Goal: Navigation & Orientation: Understand site structure

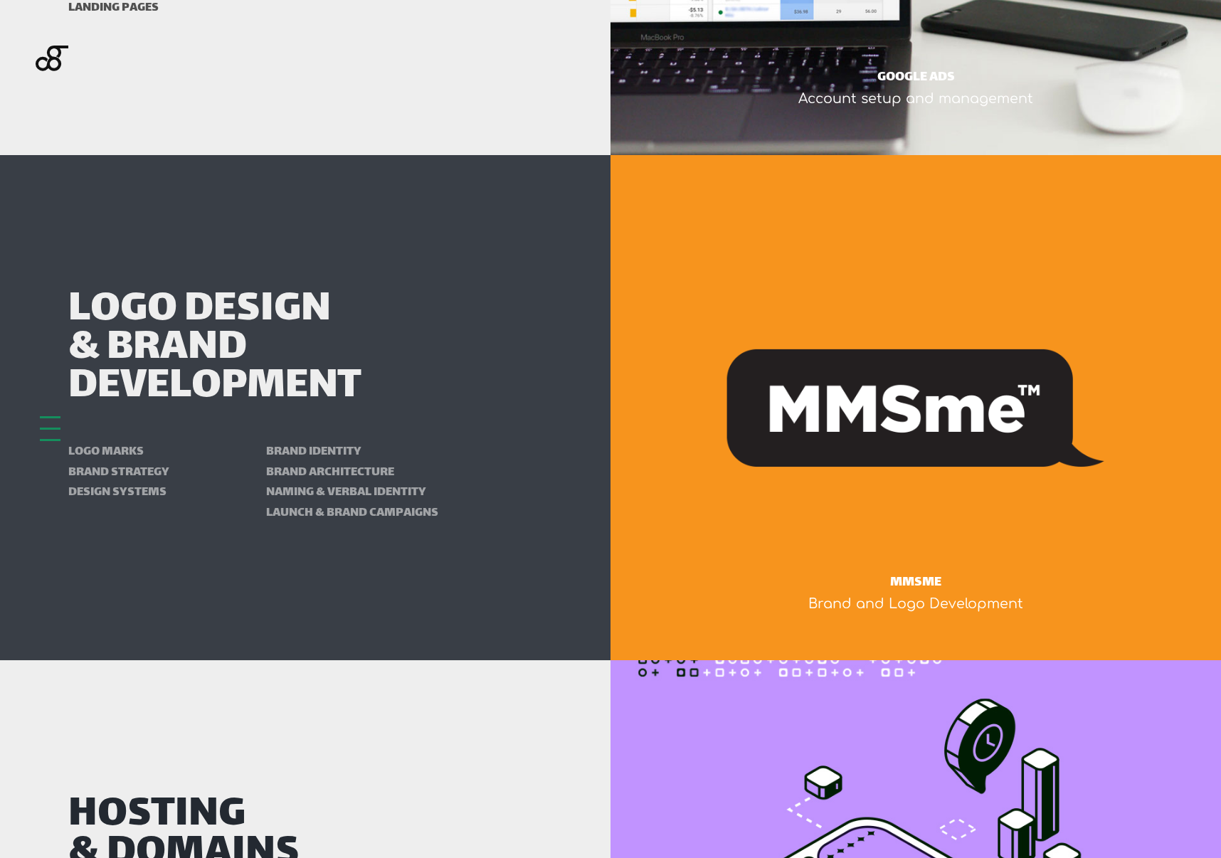
click at [215, 374] on h2 "Logo Design & Brand Development" at bounding box center [305, 350] width 474 height 116
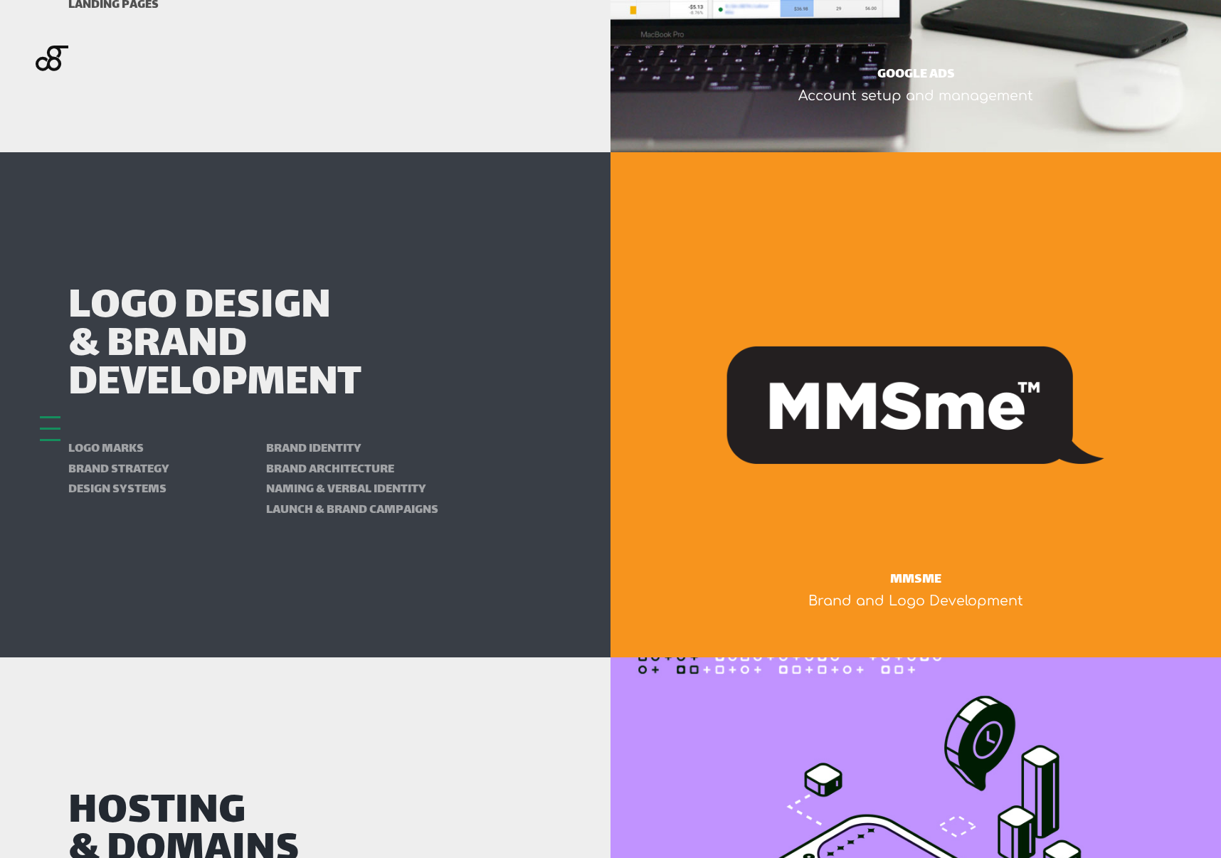
click at [53, 432] on div at bounding box center [50, 428] width 21 height 25
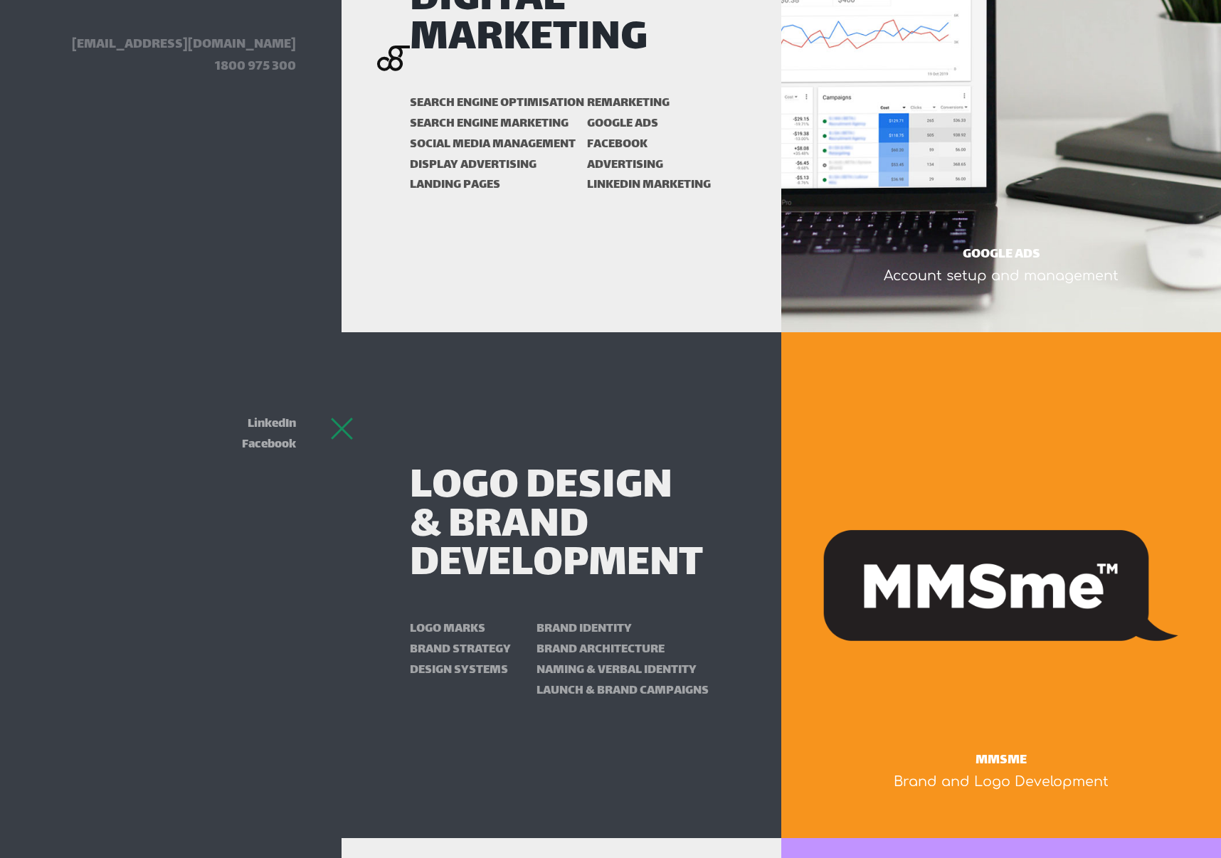
scroll to position [2328, 0]
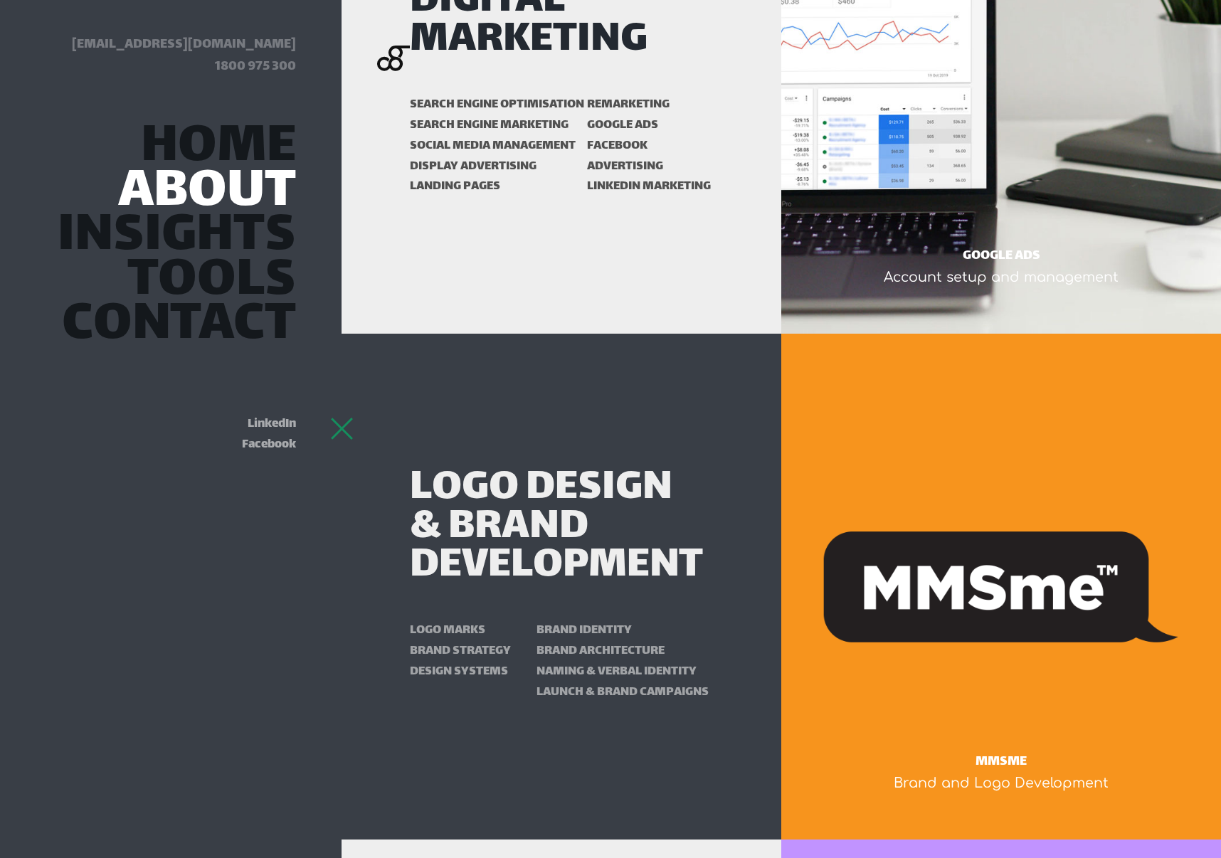
click at [186, 179] on link "About" at bounding box center [207, 193] width 178 height 38
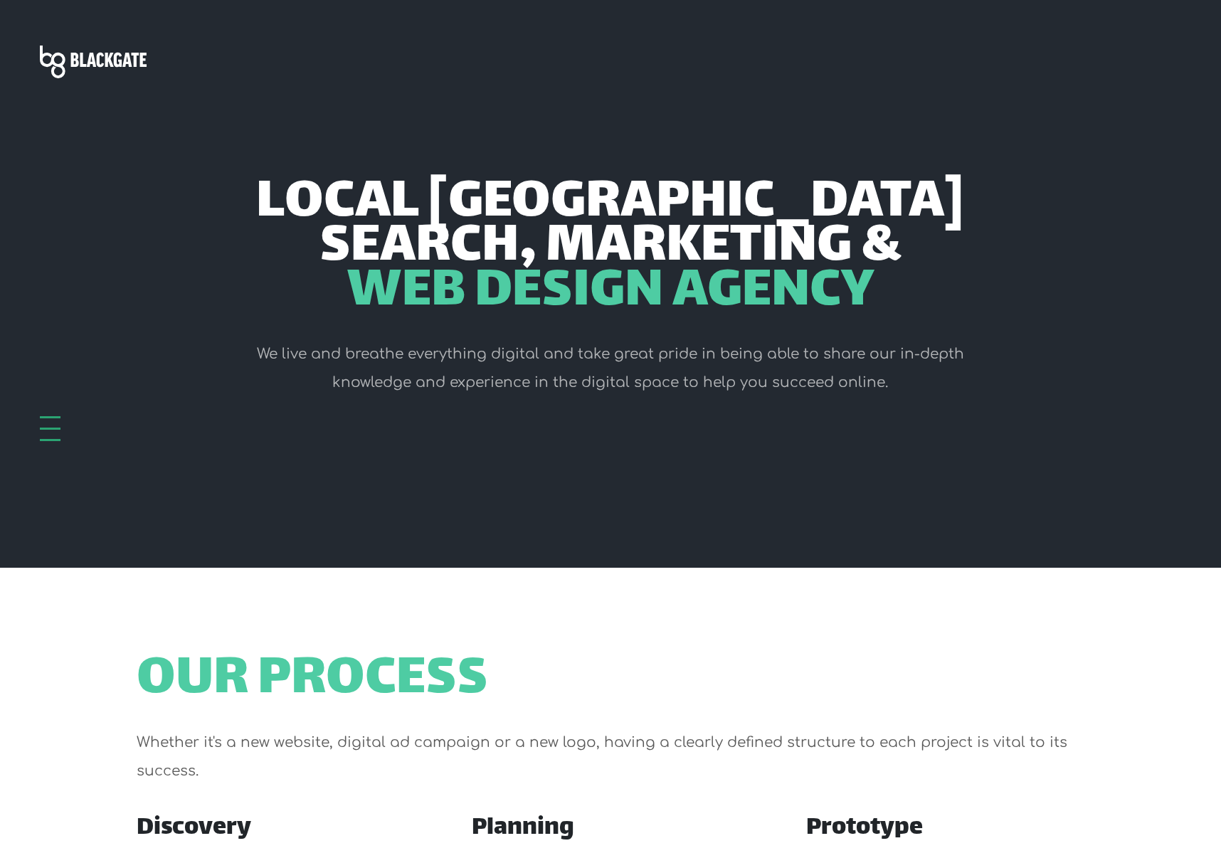
click at [47, 419] on div at bounding box center [50, 417] width 21 height 2
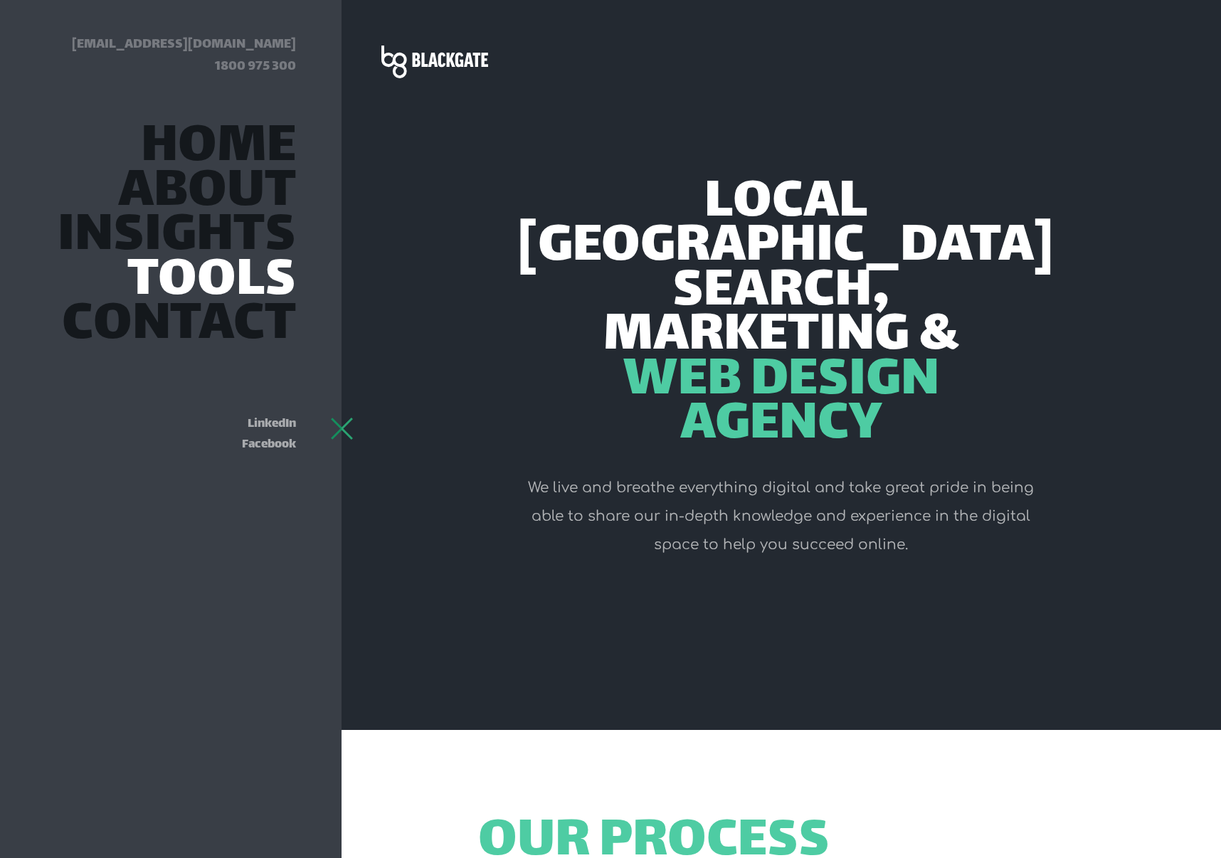
click at [164, 268] on link "Tools" at bounding box center [211, 282] width 169 height 38
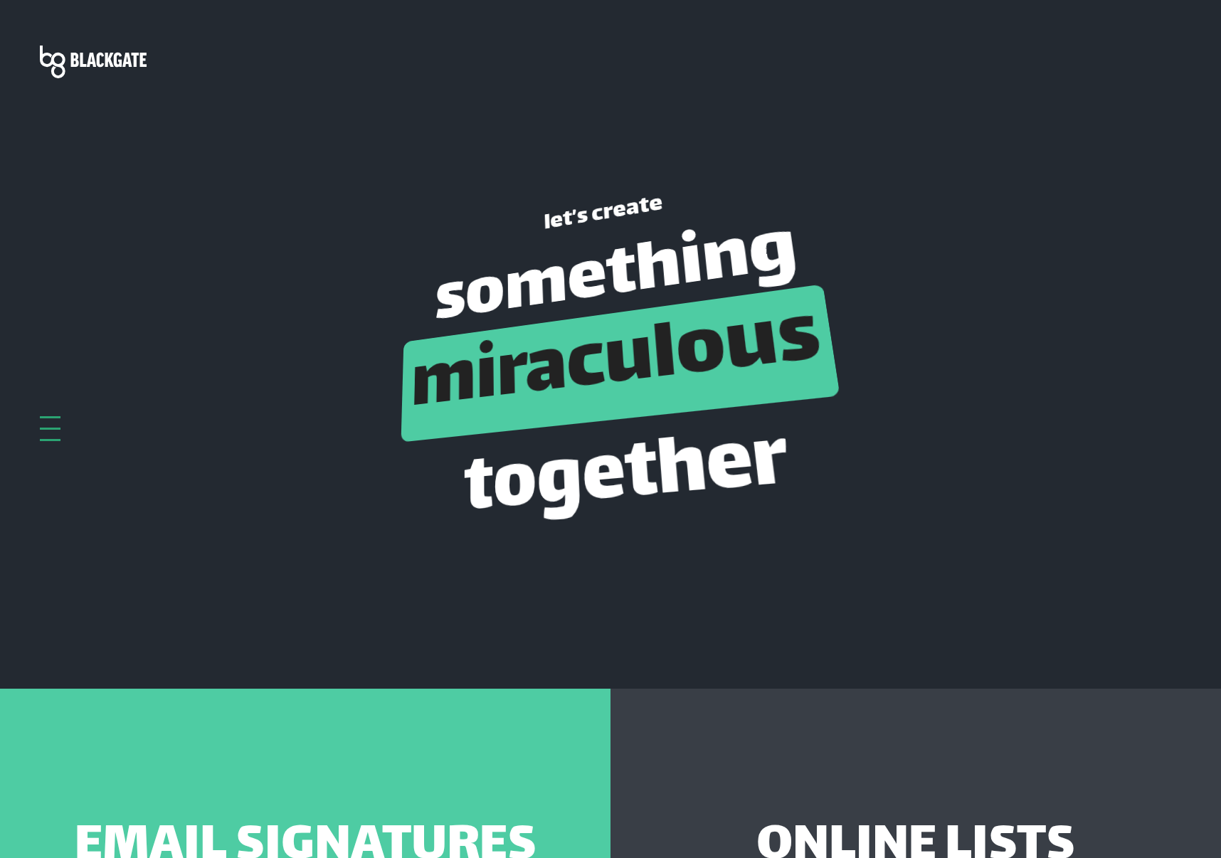
click at [112, 60] on img at bounding box center [93, 62] width 107 height 33
